Goal: Task Accomplishment & Management: Use online tool/utility

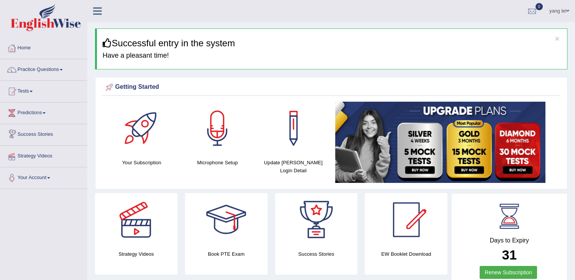
click at [42, 155] on link "Strategy Videos" at bounding box center [43, 155] width 87 height 19
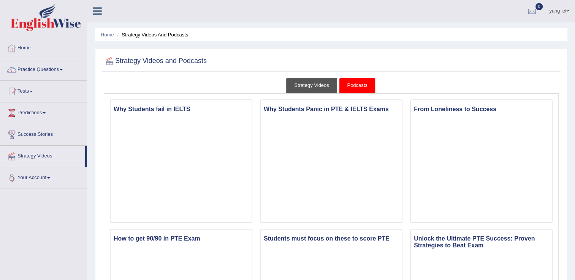
click at [307, 87] on link "Strategy Videos" at bounding box center [311, 86] width 51 height 16
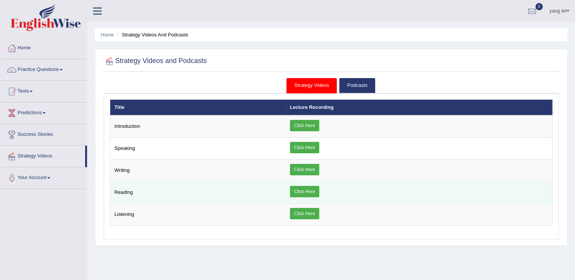
drag, startPoint x: 309, startPoint y: 195, endPoint x: 302, endPoint y: 193, distance: 7.1
click at [302, 193] on link "Click Here" at bounding box center [304, 191] width 29 height 11
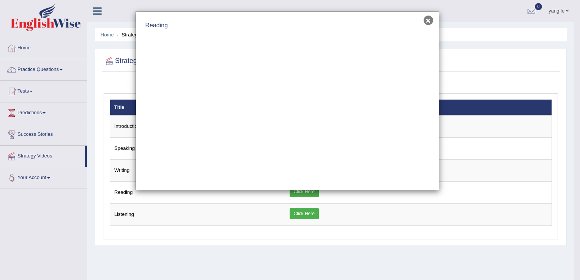
click at [428, 21] on button "×" at bounding box center [428, 20] width 9 height 9
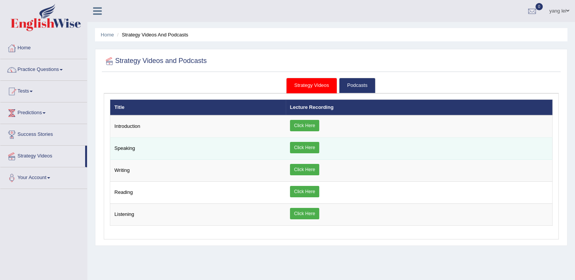
click at [121, 144] on td "Speaking" at bounding box center [197, 149] width 175 height 22
click at [325, 138] on td "Click Here" at bounding box center [419, 149] width 267 height 22
click at [322, 141] on td "Click Here" at bounding box center [419, 149] width 267 height 22
click at [319, 142] on link "Click Here" at bounding box center [304, 147] width 29 height 11
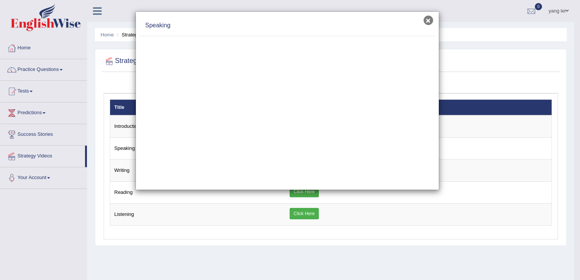
click at [428, 21] on button "×" at bounding box center [428, 20] width 9 height 9
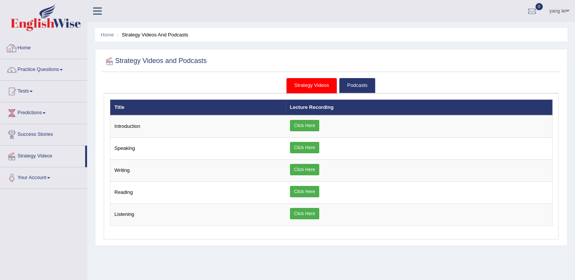
click at [30, 44] on link "Home" at bounding box center [43, 47] width 87 height 19
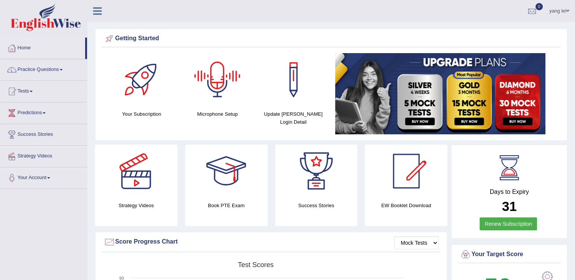
click at [217, 88] on div at bounding box center [217, 79] width 53 height 53
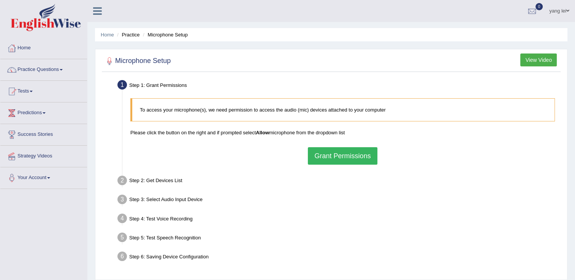
click at [337, 156] on button "Grant Permissions" at bounding box center [342, 155] width 69 height 17
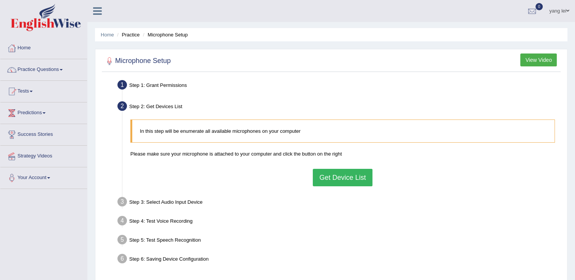
click at [345, 169] on button "Get Device List" at bounding box center [342, 177] width 59 height 17
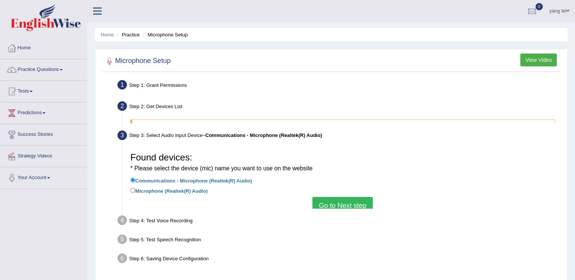
click at [340, 179] on div "Found devices: * Please select the device (mic) name you want to use on the web…" at bounding box center [342, 177] width 432 height 64
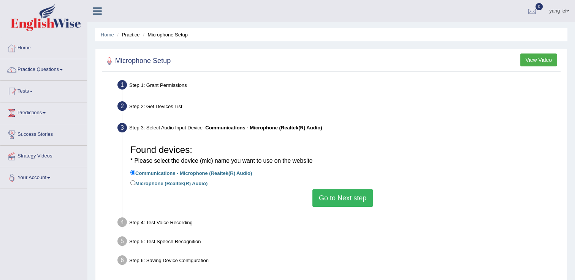
click at [342, 196] on button "Go to Next step" at bounding box center [342, 198] width 60 height 17
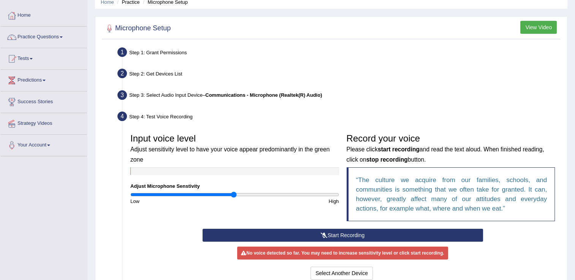
scroll to position [33, 0]
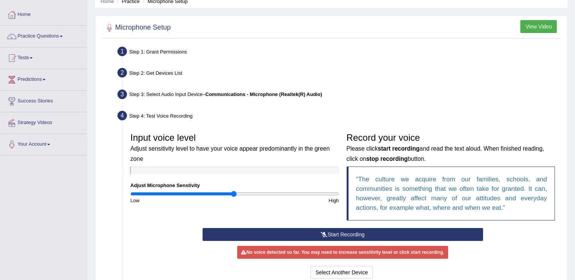
click at [339, 237] on button "Start Recording" at bounding box center [342, 234] width 280 height 13
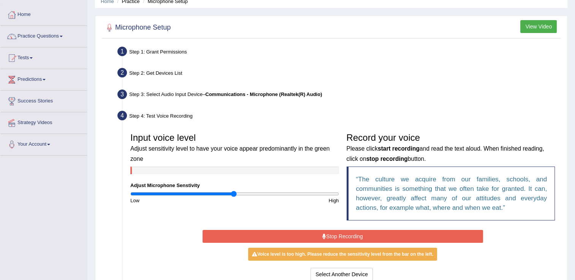
click at [337, 237] on button "Stop Recording" at bounding box center [342, 236] width 280 height 13
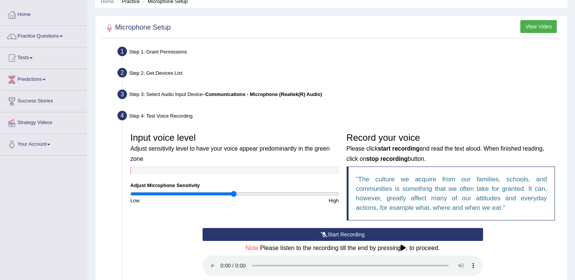
drag, startPoint x: 337, startPoint y: 237, endPoint x: 335, endPoint y: 230, distance: 7.2
click at [335, 230] on button "Start Recording" at bounding box center [342, 234] width 280 height 13
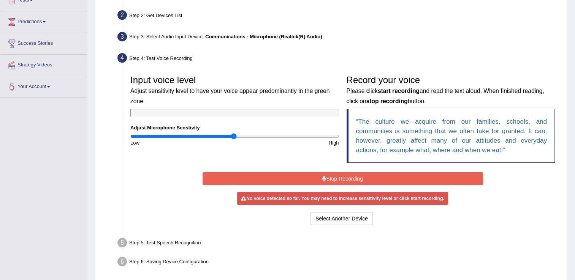
scroll to position [92, 0]
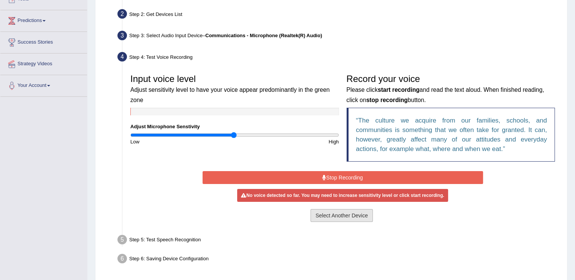
click at [333, 211] on button "Select Another Device" at bounding box center [341, 215] width 62 height 13
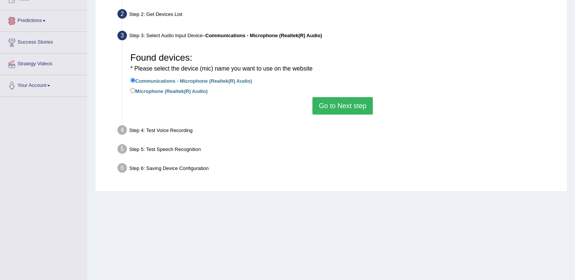
click at [47, 42] on link "Success Stories" at bounding box center [43, 41] width 87 height 19
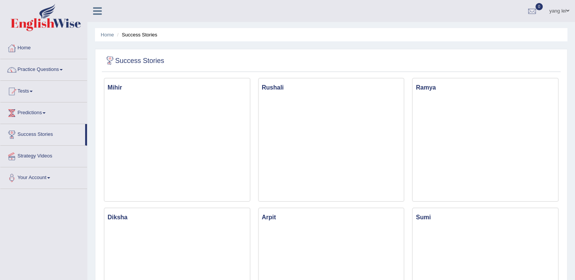
click at [19, 45] on link "Home" at bounding box center [43, 47] width 87 height 19
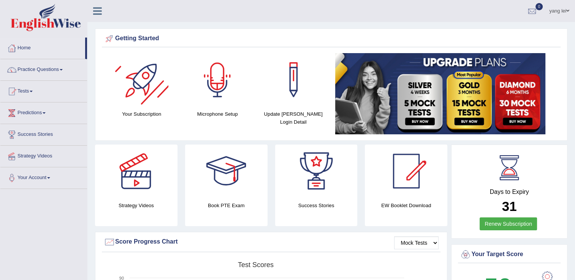
click at [235, 80] on div at bounding box center [217, 79] width 53 height 53
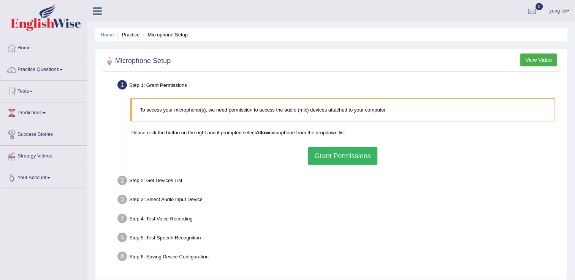
click at [342, 158] on button "Grant Permissions" at bounding box center [342, 155] width 69 height 17
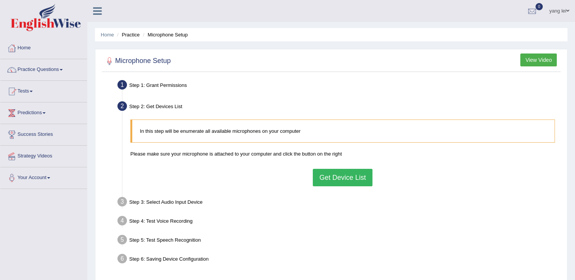
click at [338, 180] on button "Get Device List" at bounding box center [342, 177] width 59 height 17
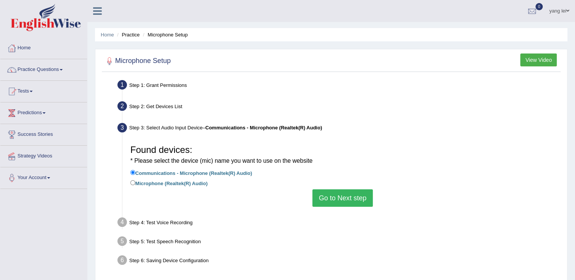
click at [335, 198] on button "Go to Next step" at bounding box center [342, 198] width 60 height 17
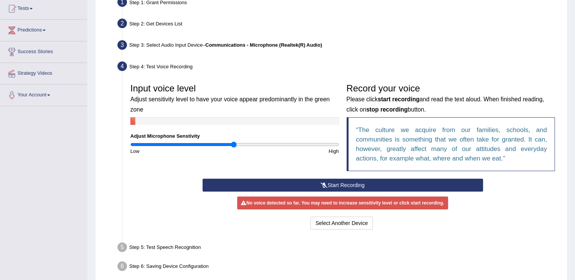
scroll to position [85, 0]
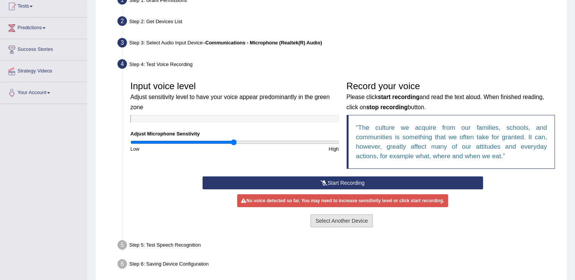
click at [333, 222] on button "Select Another Device" at bounding box center [341, 221] width 62 height 13
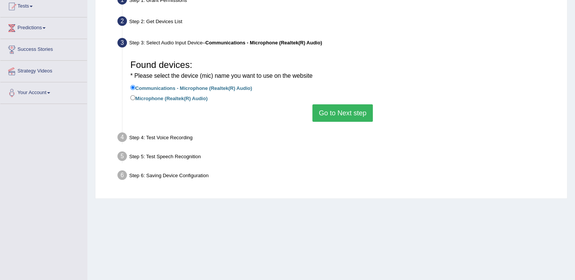
click at [340, 121] on button "Go to Next step" at bounding box center [342, 112] width 60 height 17
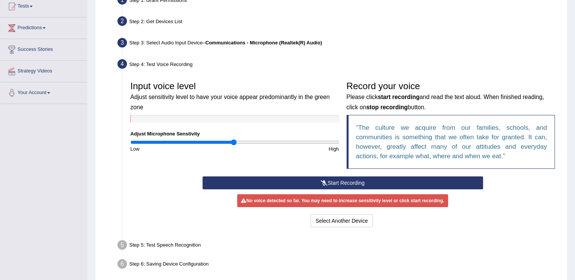
click at [333, 181] on button "Start Recording" at bounding box center [342, 183] width 280 height 13
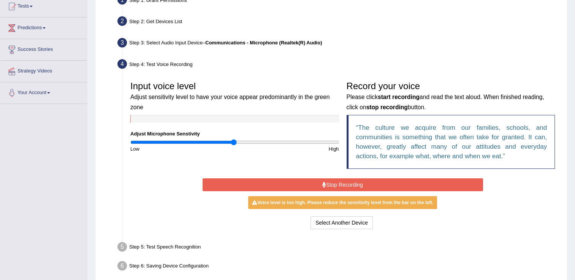
click at [346, 183] on button "Stop Recording" at bounding box center [342, 185] width 280 height 13
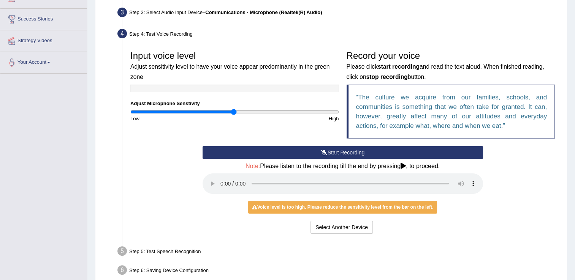
scroll to position [117, 0]
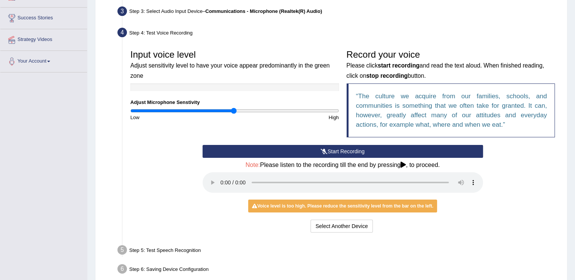
click at [344, 196] on div "Start Recording Stop Recording Note: Please listen to the recording till the en…" at bounding box center [343, 190] width 288 height 90
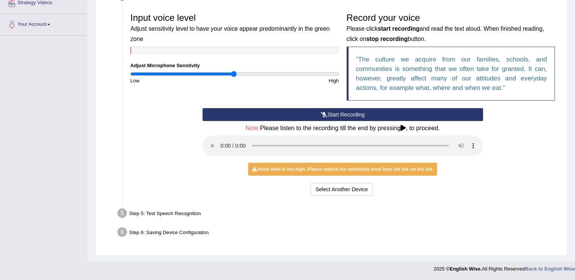
click at [319, 208] on div "Step 5: Test Speech Recognition" at bounding box center [338, 214] width 449 height 17
click at [360, 188] on button "Select Another Device" at bounding box center [341, 189] width 62 height 13
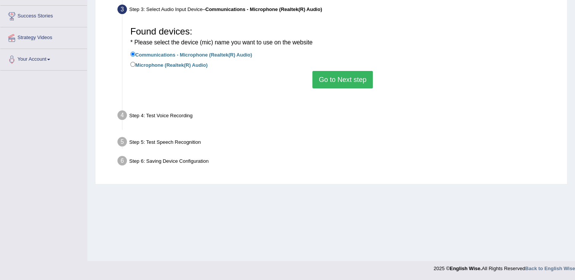
scroll to position [118, 0]
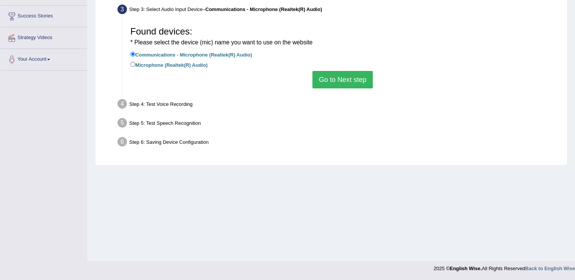
click at [327, 78] on button "Go to Next step" at bounding box center [342, 79] width 60 height 17
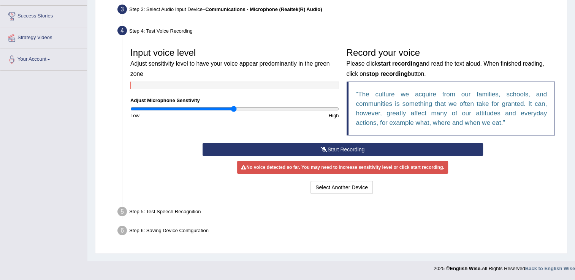
click at [303, 174] on div "Start Recording Stop Recording Note: Please listen to the recording till the en…" at bounding box center [343, 169] width 288 height 53
click at [307, 166] on div "No voice detected so far. You may need to increase sensitivity level or click s…" at bounding box center [342, 167] width 210 height 13
click at [318, 153] on button "Start Recording" at bounding box center [342, 149] width 280 height 13
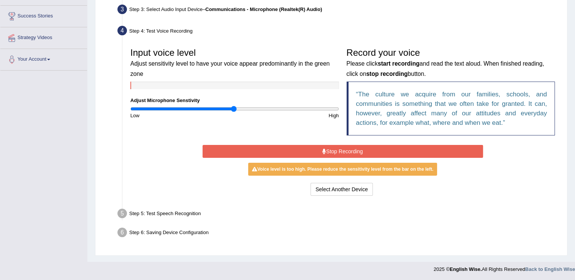
click at [337, 147] on button "Stop Recording" at bounding box center [342, 151] width 280 height 13
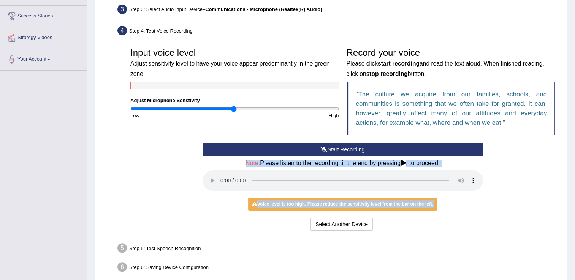
drag, startPoint x: 210, startPoint y: 209, endPoint x: 229, endPoint y: 145, distance: 66.7
click at [229, 145] on div "Start Recording Stop Recording Note: Please listen to the recording till the en…" at bounding box center [343, 188] width 288 height 90
click at [158, 218] on div "Start Recording Stop Recording Note: Please listen to the recording till the en…" at bounding box center [342, 188] width 432 height 90
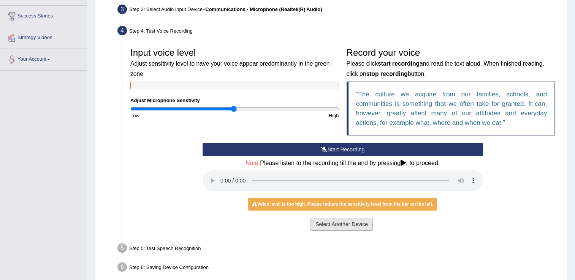
click at [333, 226] on button "Select Another Device" at bounding box center [341, 224] width 62 height 13
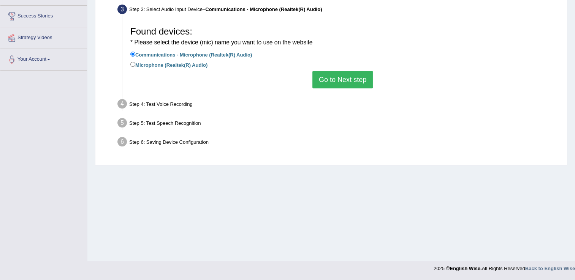
click at [346, 78] on button "Go to Next step" at bounding box center [342, 79] width 60 height 17
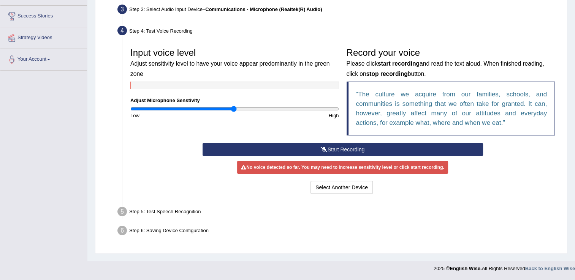
click at [323, 149] on icon at bounding box center [324, 149] width 7 height 5
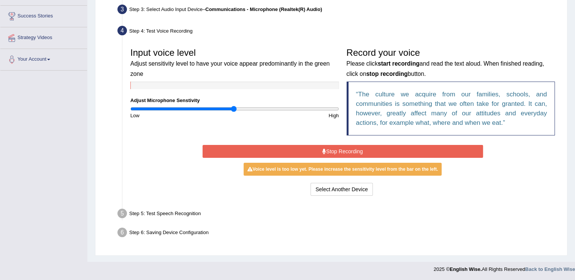
drag, startPoint x: 323, startPoint y: 149, endPoint x: 299, endPoint y: 152, distance: 24.1
click at [299, 152] on button "Stop Recording" at bounding box center [342, 151] width 280 height 13
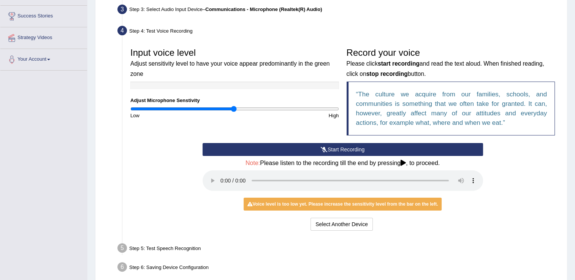
click at [306, 144] on button "Start Recording" at bounding box center [342, 149] width 280 height 13
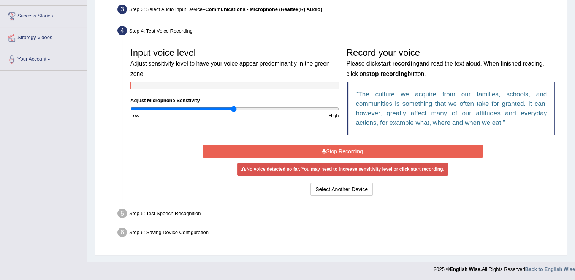
click at [393, 193] on div "Select Another Device Voice is ok. Go to Next step" at bounding box center [342, 190] width 280 height 15
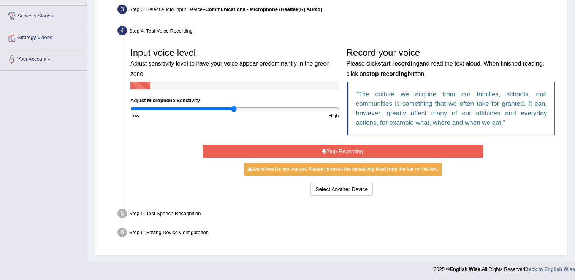
click at [385, 169] on div "Voice level is too low yet. Please increase the sensitivity level from the bar …" at bounding box center [342, 169] width 198 height 13
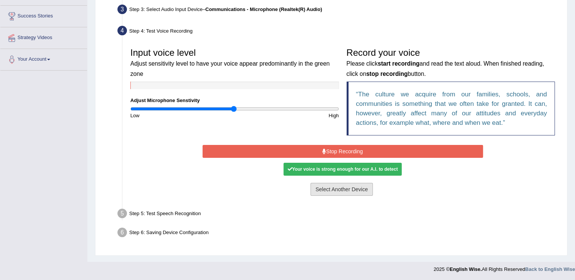
click at [321, 187] on button "Select Another Device" at bounding box center [341, 189] width 62 height 13
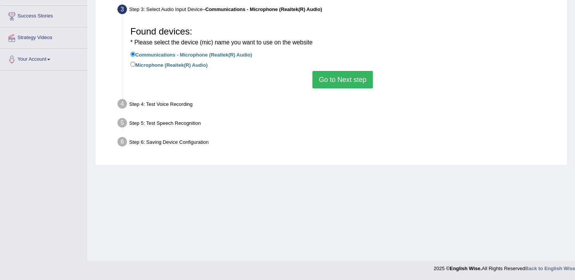
click at [343, 74] on button "Go to Next step" at bounding box center [342, 79] width 60 height 17
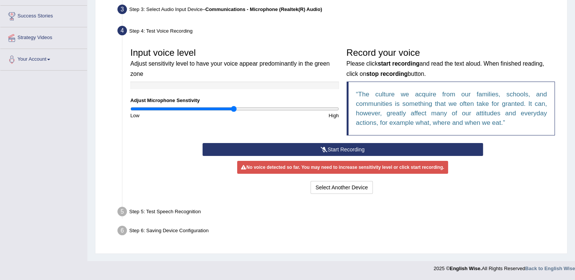
click at [318, 150] on button "Start Recording" at bounding box center [342, 149] width 280 height 13
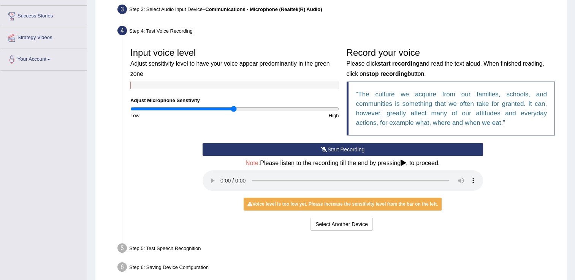
click at [257, 210] on div "Voice level is too low yet. Please increase the sensitivity level from the bar …" at bounding box center [342, 204] width 198 height 13
click at [341, 224] on button "Select Another Device" at bounding box center [341, 224] width 62 height 13
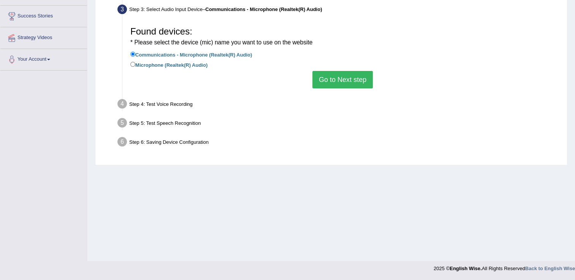
click at [334, 78] on button "Go to Next step" at bounding box center [342, 79] width 60 height 17
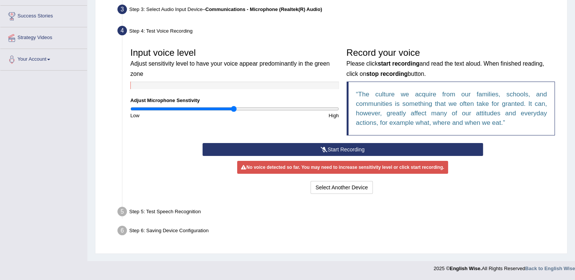
drag, startPoint x: 310, startPoint y: 152, endPoint x: 286, endPoint y: 153, distance: 24.0
click at [286, 153] on button "Start Recording" at bounding box center [342, 149] width 280 height 13
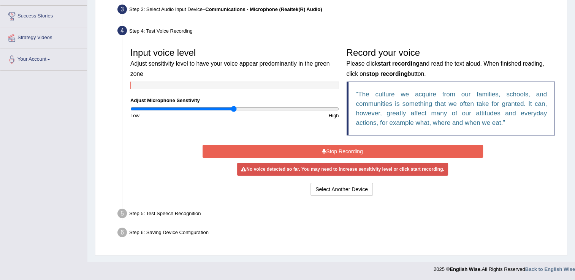
click at [338, 148] on button "Stop Recording" at bounding box center [342, 151] width 280 height 13
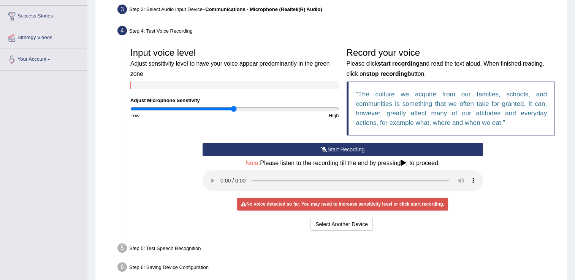
click at [338, 148] on button "Start Recording" at bounding box center [342, 149] width 280 height 13
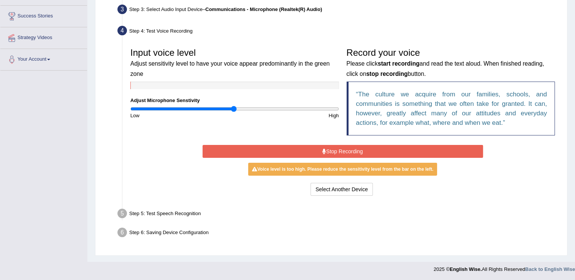
click at [349, 151] on button "Stop Recording" at bounding box center [342, 151] width 280 height 13
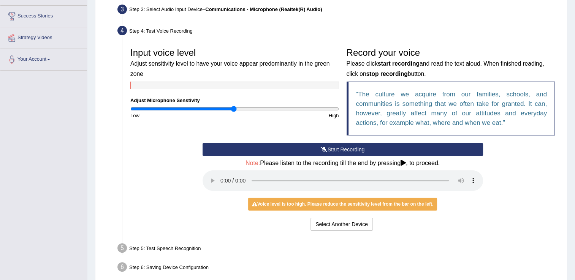
scroll to position [153, 0]
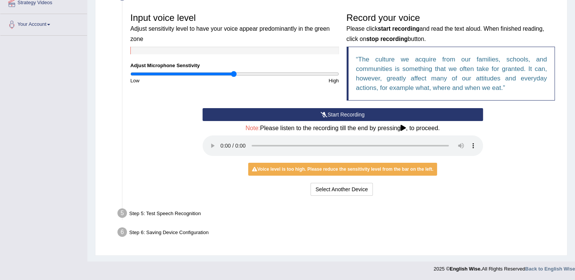
click at [147, 214] on div "Step 5: Test Speech Recognition" at bounding box center [338, 214] width 449 height 17
click at [415, 168] on div "Voice level is too high. Please reduce the sensitivity level from the bar on th…" at bounding box center [342, 169] width 189 height 13
click at [338, 186] on button "Select Another Device" at bounding box center [341, 189] width 62 height 13
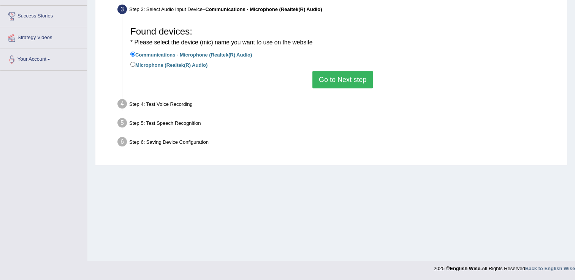
click at [351, 82] on button "Go to Next step" at bounding box center [342, 79] width 60 height 17
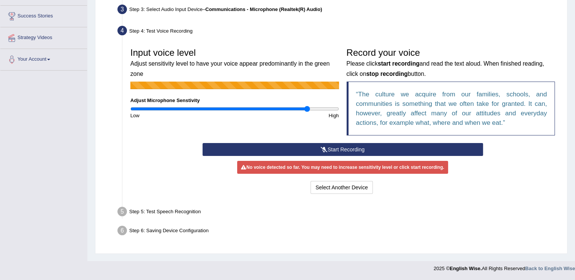
drag, startPoint x: 234, startPoint y: 110, endPoint x: 307, endPoint y: 120, distance: 73.6
type input "1.72"
click at [307, 112] on input "range" at bounding box center [234, 109] width 209 height 6
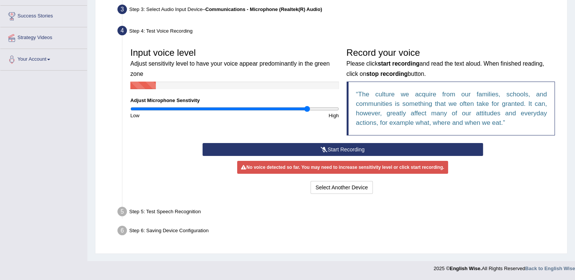
click at [321, 151] on icon at bounding box center [324, 149] width 7 height 5
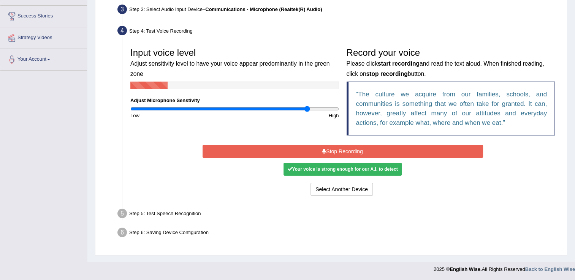
click at [320, 151] on button "Stop Recording" at bounding box center [342, 151] width 280 height 13
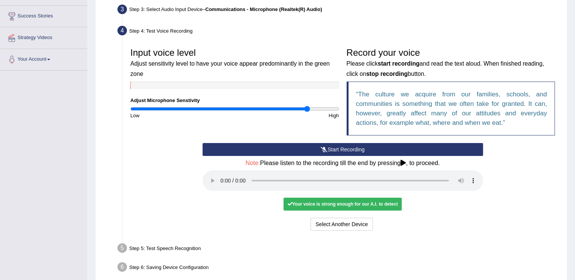
click at [310, 203] on div "Your voice is strong enough for our A.I. to detect" at bounding box center [342, 204] width 118 height 13
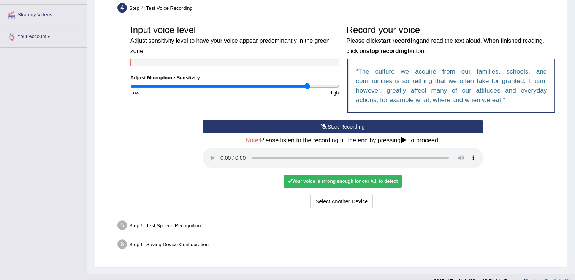
scroll to position [153, 0]
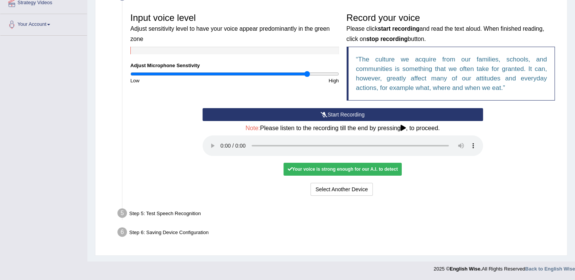
click at [197, 211] on div "Step 5: Test Speech Recognition" at bounding box center [338, 214] width 449 height 17
click at [122, 214] on li "Step 5: Test Speech Recognition Text to read The culture we acquire from our fa…" at bounding box center [338, 214] width 439 height 17
click at [364, 115] on button "Start Recording" at bounding box center [342, 114] width 280 height 13
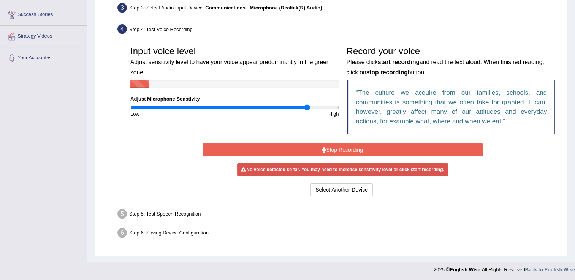
scroll to position [118, 0]
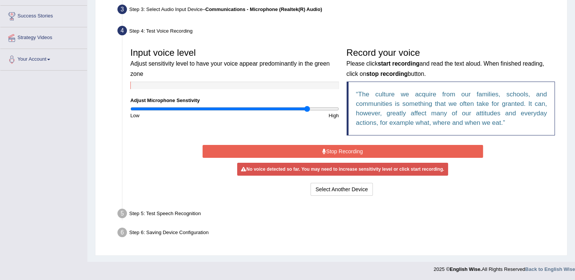
click at [342, 153] on button "Stop Recording" at bounding box center [342, 151] width 280 height 13
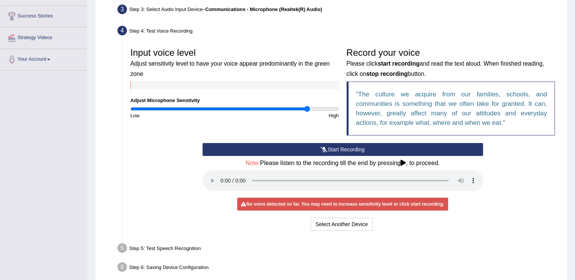
click at [194, 246] on div "Step 5: Test Speech Recognition" at bounding box center [338, 249] width 449 height 17
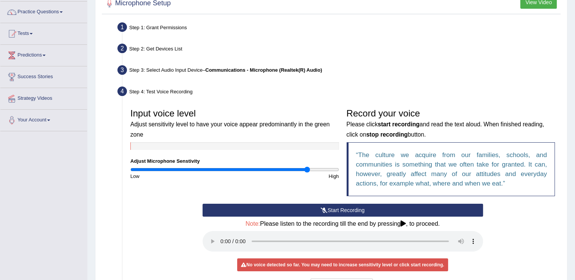
scroll to position [54, 0]
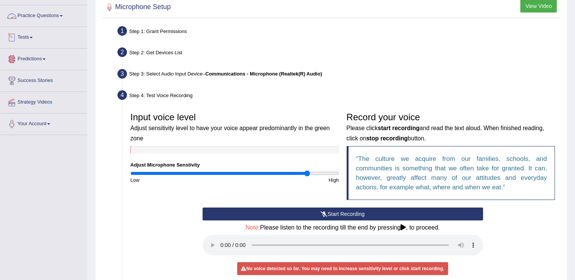
click at [39, 38] on link "Tests" at bounding box center [43, 36] width 87 height 19
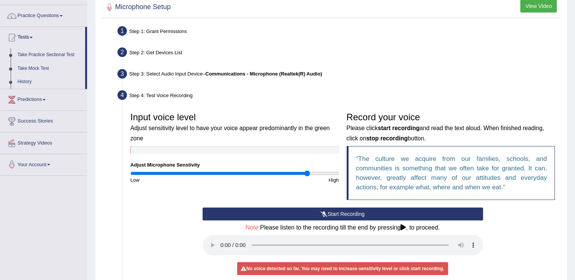
click at [41, 17] on link "Practice Questions" at bounding box center [43, 14] width 87 height 19
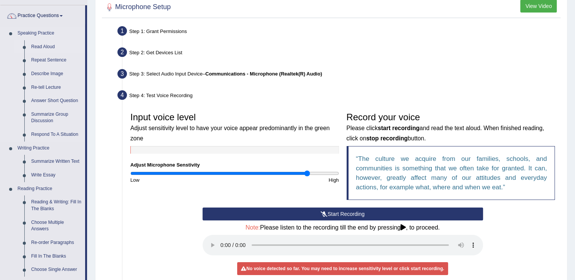
click at [42, 43] on link "Read Aloud" at bounding box center [56, 47] width 57 height 14
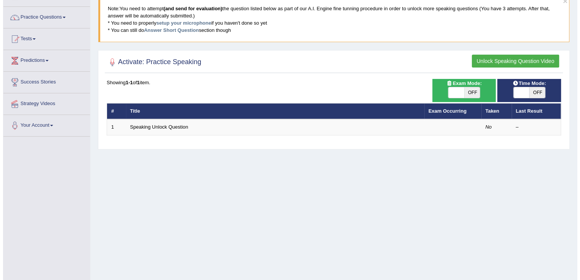
scroll to position [52, 0]
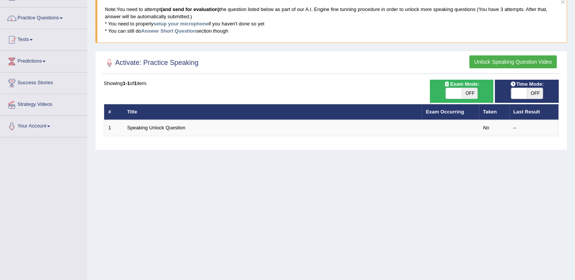
click at [529, 88] on span "OFF" at bounding box center [534, 93] width 16 height 11
checkbox input "true"
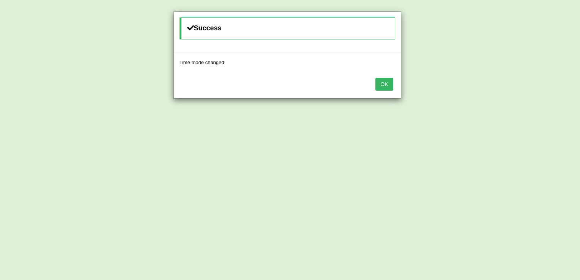
click at [384, 88] on button "OK" at bounding box center [384, 84] width 17 height 13
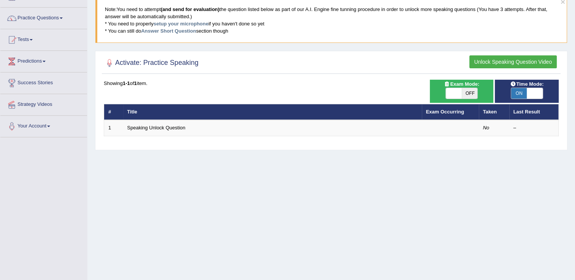
click at [455, 94] on span at bounding box center [454, 93] width 16 height 11
checkbox input "true"
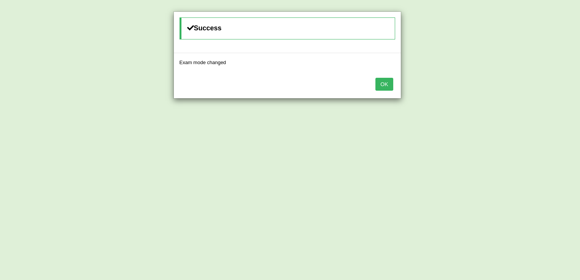
click at [388, 81] on button "OK" at bounding box center [384, 84] width 17 height 13
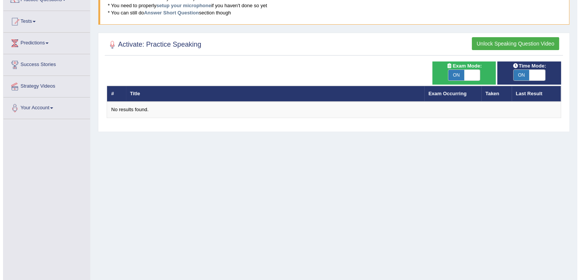
scroll to position [68, 0]
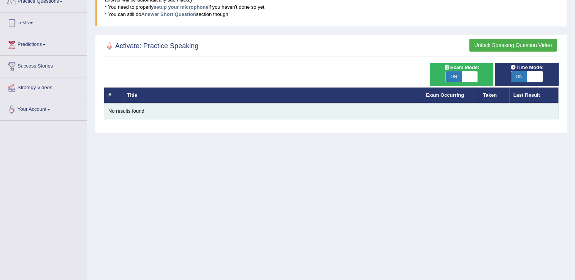
click at [208, 106] on td "No results found." at bounding box center [331, 111] width 454 height 16
click at [144, 111] on div "No results found." at bounding box center [331, 111] width 446 height 7
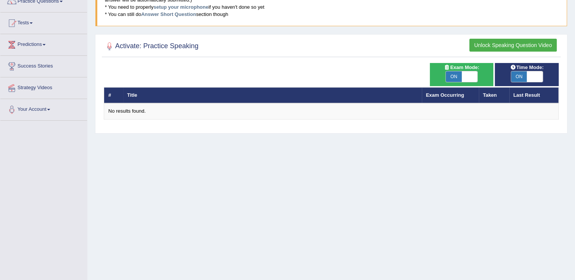
click at [470, 78] on span at bounding box center [469, 76] width 16 height 11
checkbox input "false"
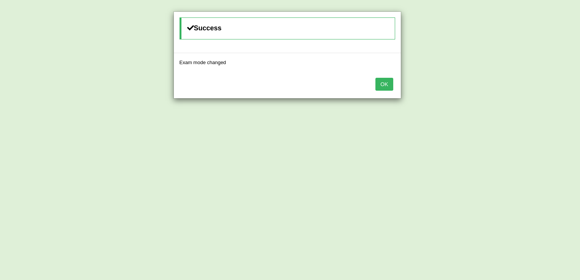
click at [388, 82] on button "OK" at bounding box center [384, 84] width 17 height 13
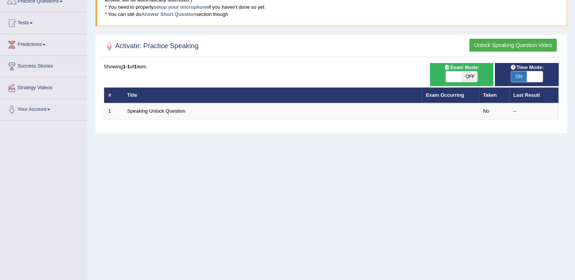
click at [529, 71] on span at bounding box center [534, 76] width 16 height 11
checkbox input "false"
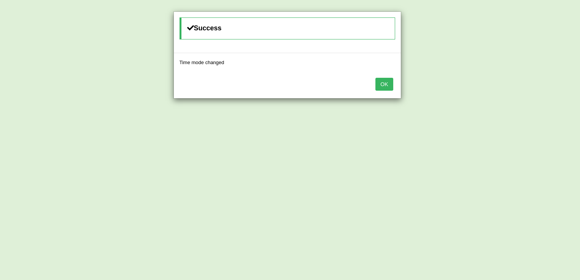
click at [389, 81] on button "OK" at bounding box center [384, 84] width 17 height 13
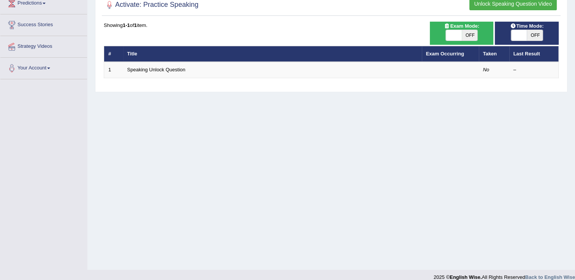
scroll to position [109, 0]
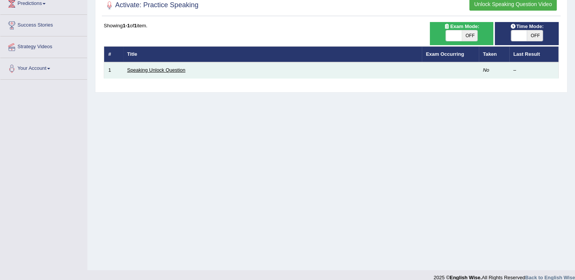
click at [162, 67] on link "Speaking Unlock Question" at bounding box center [156, 70] width 58 height 6
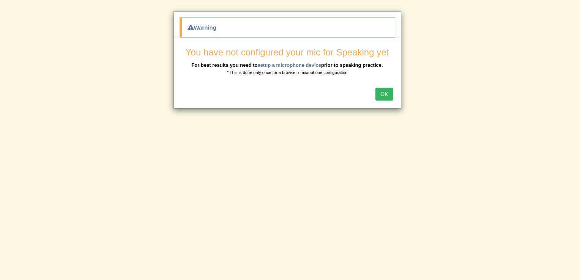
click at [389, 96] on button "OK" at bounding box center [384, 94] width 17 height 13
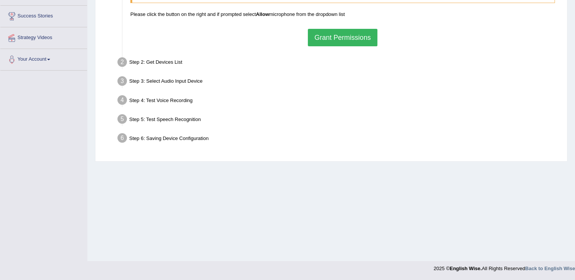
scroll to position [97, 0]
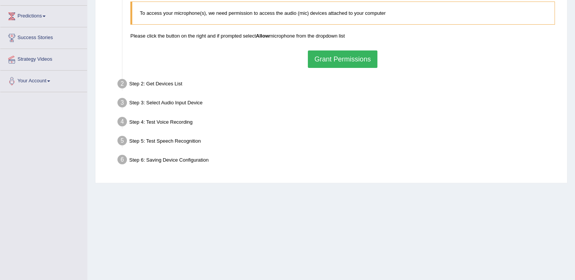
click at [369, 55] on button "Grant Permissions" at bounding box center [342, 59] width 69 height 17
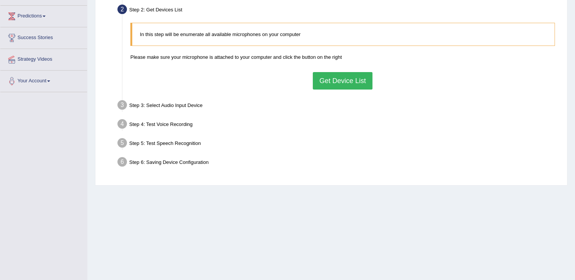
click at [346, 82] on button "Get Device List" at bounding box center [342, 80] width 59 height 17
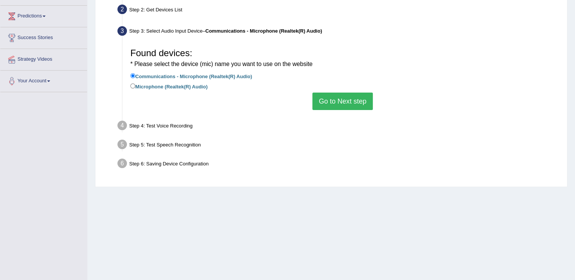
click at [333, 96] on button "Go to Next step" at bounding box center [342, 101] width 60 height 17
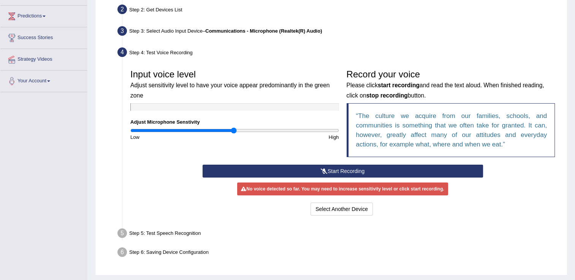
click at [107, 46] on ul "Step 1: Grant Permissions To access your microphone(s), we need permission to a…" at bounding box center [331, 121] width 455 height 281
click at [349, 172] on button "Start Recording" at bounding box center [342, 171] width 280 height 13
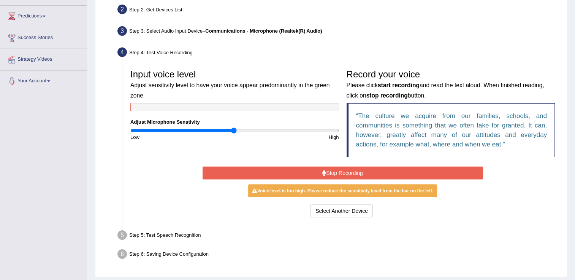
click at [349, 172] on button "Stop Recording" at bounding box center [342, 173] width 280 height 13
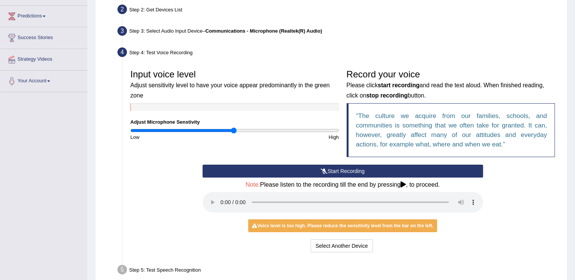
click at [336, 231] on div "Voice level is too high. Please reduce the sensitivity level from the bar on th…" at bounding box center [342, 226] width 189 height 13
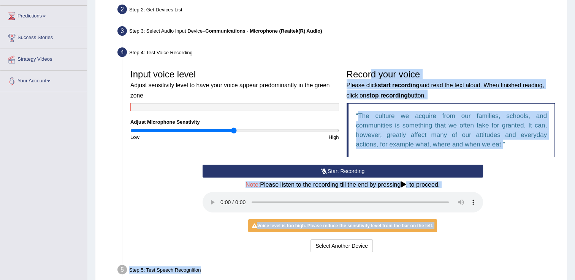
drag, startPoint x: 331, startPoint y: 262, endPoint x: 371, endPoint y: 55, distance: 210.7
click at [371, 55] on ul "Step 1: Grant Permissions To access your microphone(s), we need permission to a…" at bounding box center [331, 140] width 455 height 318
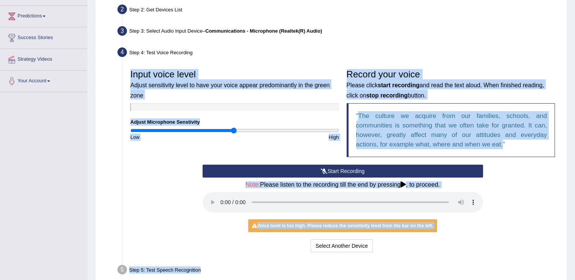
scroll to position [104, 0]
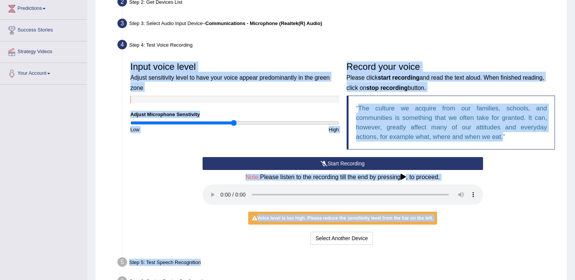
click at [306, 68] on h3 "Input voice level Adjust sensitivity level to have your voice appear predominan…" at bounding box center [234, 77] width 209 height 30
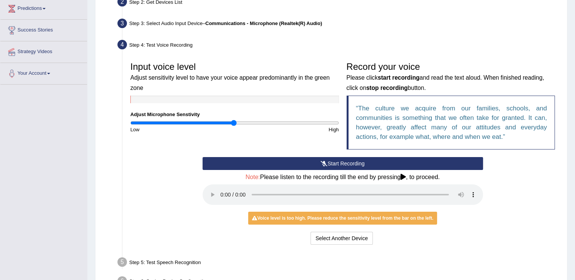
scroll to position [153, 0]
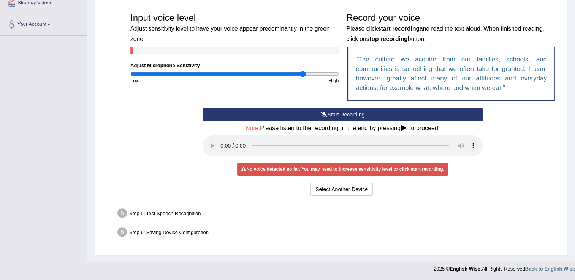
click at [303, 75] on input "range" at bounding box center [234, 74] width 209 height 6
click at [297, 114] on button "Start Recording" at bounding box center [342, 114] width 280 height 13
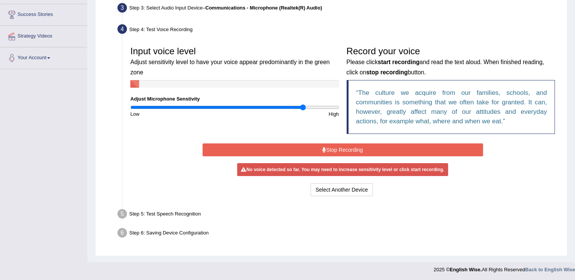
scroll to position [118, 0]
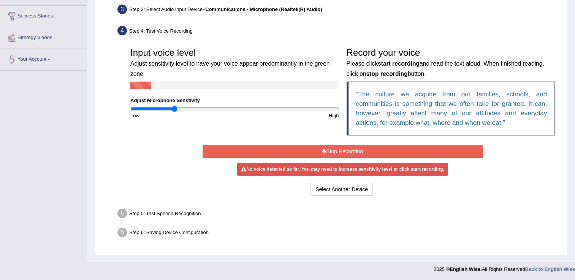
drag, startPoint x: 304, startPoint y: 108, endPoint x: 174, endPoint y: 114, distance: 130.8
click at [174, 112] on input "range" at bounding box center [234, 109] width 209 height 6
click at [312, 152] on button "Stop Recording" at bounding box center [342, 151] width 280 height 13
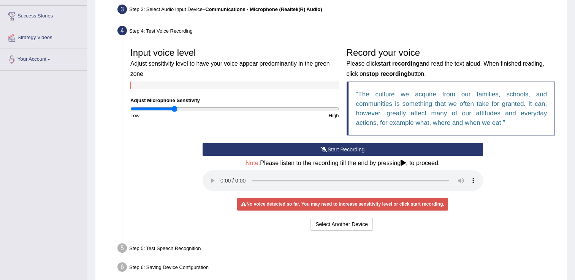
click at [335, 232] on div "Select Another Device Voice is ok. Go to Next step" at bounding box center [342, 225] width 280 height 15
click at [335, 223] on button "Select Another Device" at bounding box center [341, 224] width 62 height 13
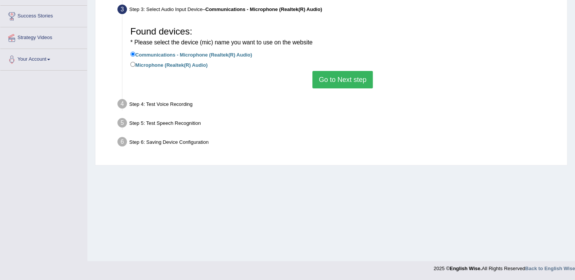
click at [346, 77] on button "Go to Next step" at bounding box center [342, 79] width 60 height 17
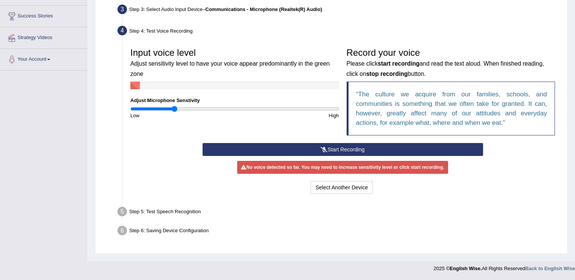
click at [317, 148] on button "Start Recording" at bounding box center [342, 149] width 280 height 13
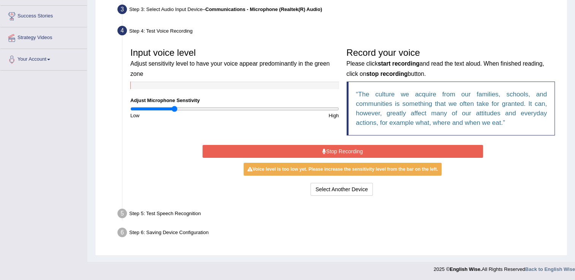
click at [317, 149] on button "Stop Recording" at bounding box center [342, 151] width 280 height 13
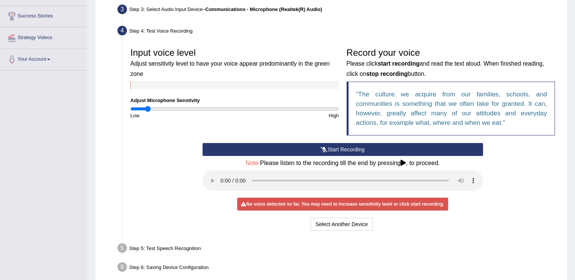
drag, startPoint x: 173, startPoint y: 109, endPoint x: 147, endPoint y: 115, distance: 26.7
click at [147, 112] on input "range" at bounding box center [234, 109] width 209 height 6
click at [349, 220] on button "Select Another Device" at bounding box center [341, 224] width 62 height 13
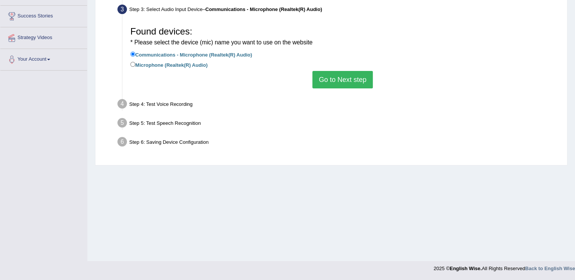
click at [366, 83] on button "Go to Next step" at bounding box center [342, 79] width 60 height 17
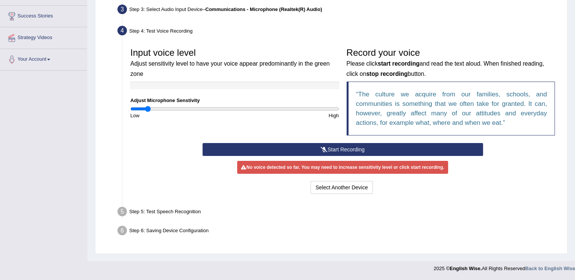
click at [375, 150] on button "Start Recording" at bounding box center [342, 149] width 280 height 13
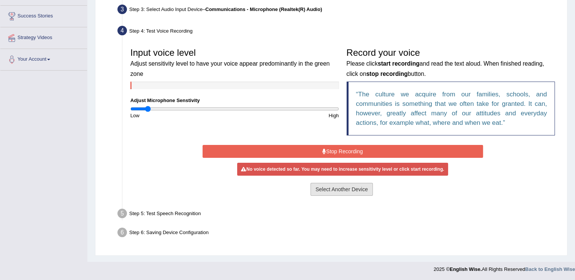
click at [366, 186] on button "Select Another Device" at bounding box center [341, 189] width 62 height 13
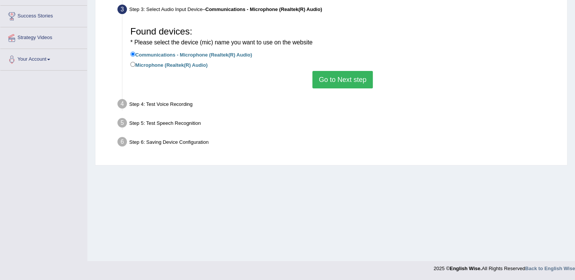
click at [335, 85] on button "Go to Next step" at bounding box center [342, 79] width 60 height 17
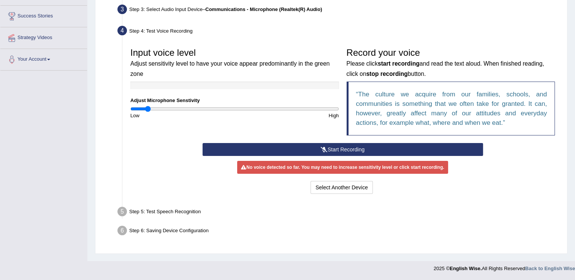
click at [338, 150] on button "Start Recording" at bounding box center [342, 149] width 280 height 13
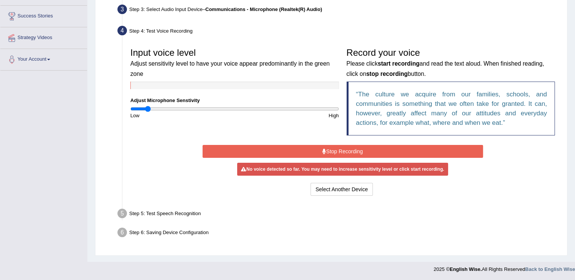
drag, startPoint x: 338, startPoint y: 150, endPoint x: 319, endPoint y: 137, distance: 22.5
click at [319, 137] on div "Input voice level Adjust sensitivity level to have your voice appear predominan…" at bounding box center [342, 93] width 432 height 99
click at [320, 147] on button "Stop Recording" at bounding box center [342, 151] width 280 height 13
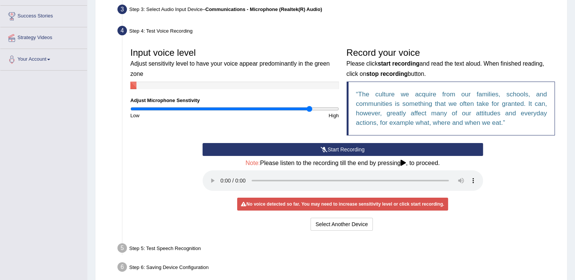
drag, startPoint x: 147, startPoint y: 109, endPoint x: 309, endPoint y: 145, distance: 165.8
click at [309, 112] on input "range" at bounding box center [234, 109] width 209 height 6
click at [323, 227] on button "Select Another Device" at bounding box center [341, 224] width 62 height 13
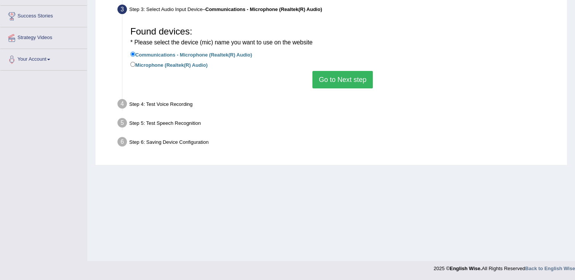
click at [361, 77] on button "Go to Next step" at bounding box center [342, 79] width 60 height 17
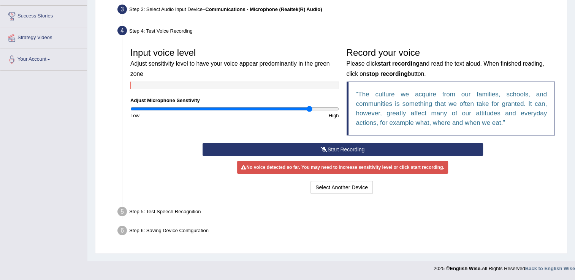
click at [334, 150] on button "Start Recording" at bounding box center [342, 149] width 280 height 13
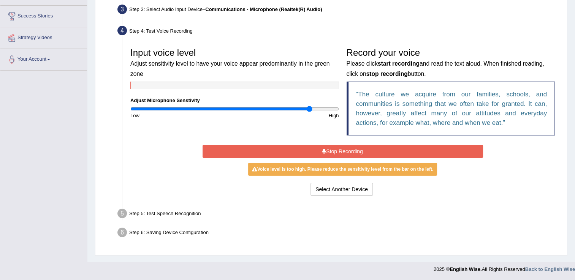
drag, startPoint x: 336, startPoint y: 154, endPoint x: 330, endPoint y: 150, distance: 7.4
click at [330, 150] on button "Stop Recording" at bounding box center [342, 151] width 280 height 13
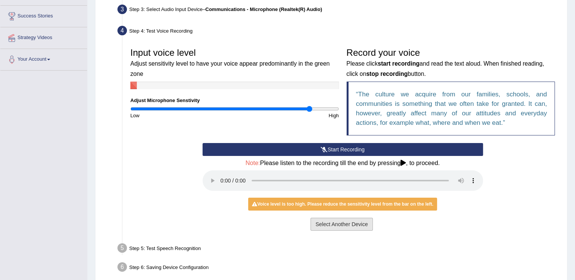
click at [343, 227] on button "Select Another Device" at bounding box center [341, 224] width 62 height 13
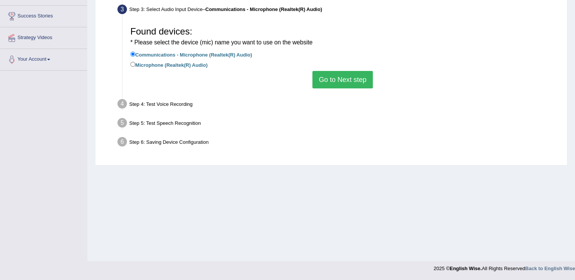
click at [337, 84] on button "Go to Next step" at bounding box center [342, 79] width 60 height 17
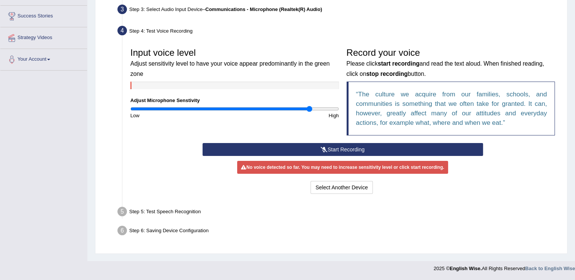
click at [351, 236] on div "Step 6: Saving Device Configuration" at bounding box center [338, 232] width 449 height 17
click at [361, 145] on button "Start Recording" at bounding box center [342, 149] width 280 height 13
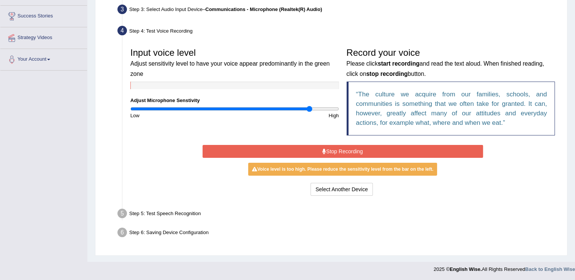
click at [349, 147] on button "Stop Recording" at bounding box center [342, 151] width 280 height 13
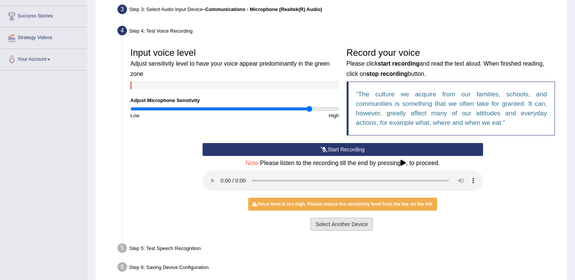
click at [329, 224] on button "Select Another Device" at bounding box center [341, 224] width 62 height 13
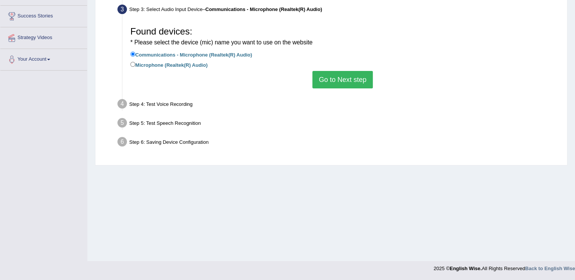
click at [336, 71] on button "Go to Next step" at bounding box center [342, 79] width 60 height 17
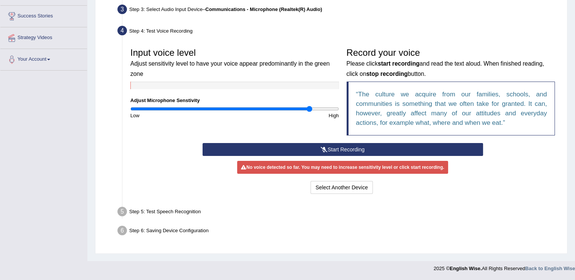
drag, startPoint x: 309, startPoint y: 107, endPoint x: 220, endPoint y: 109, distance: 88.9
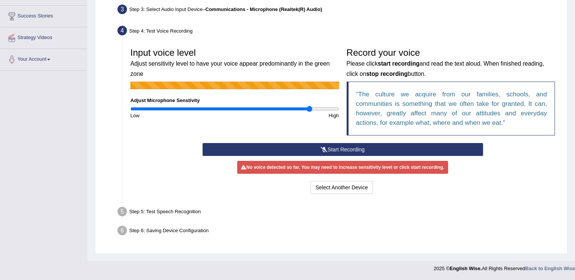
drag, startPoint x: 220, startPoint y: 109, endPoint x: 243, endPoint y: 80, distance: 36.5
click at [243, 80] on div "Input voice level Adjust sensitivity level to have your voice appear predominan…" at bounding box center [234, 81] width 216 height 75
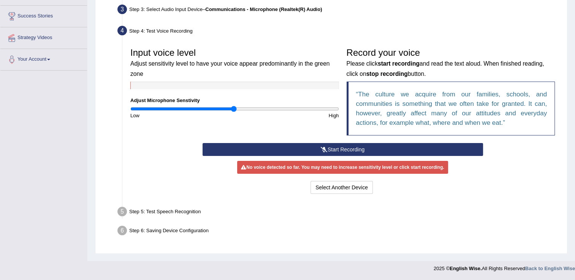
drag, startPoint x: 311, startPoint y: 106, endPoint x: 233, endPoint y: 121, distance: 79.6
click at [233, 112] on input "range" at bounding box center [234, 109] width 209 height 6
click at [339, 148] on button "Start Recording" at bounding box center [342, 149] width 280 height 13
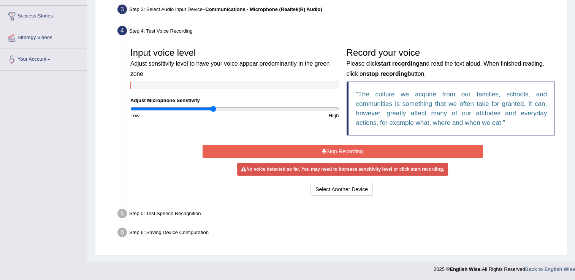
drag, startPoint x: 235, startPoint y: 108, endPoint x: 212, endPoint y: 121, distance: 26.0
type input "0.8"
click at [212, 112] on input "range" at bounding box center [234, 109] width 209 height 6
click at [301, 144] on div "Start Recording Stop Recording Note: Please listen to the recording till the en…" at bounding box center [343, 170] width 288 height 55
click at [303, 152] on button "Stop Recording" at bounding box center [342, 151] width 280 height 13
